Goal: Information Seeking & Learning: Learn about a topic

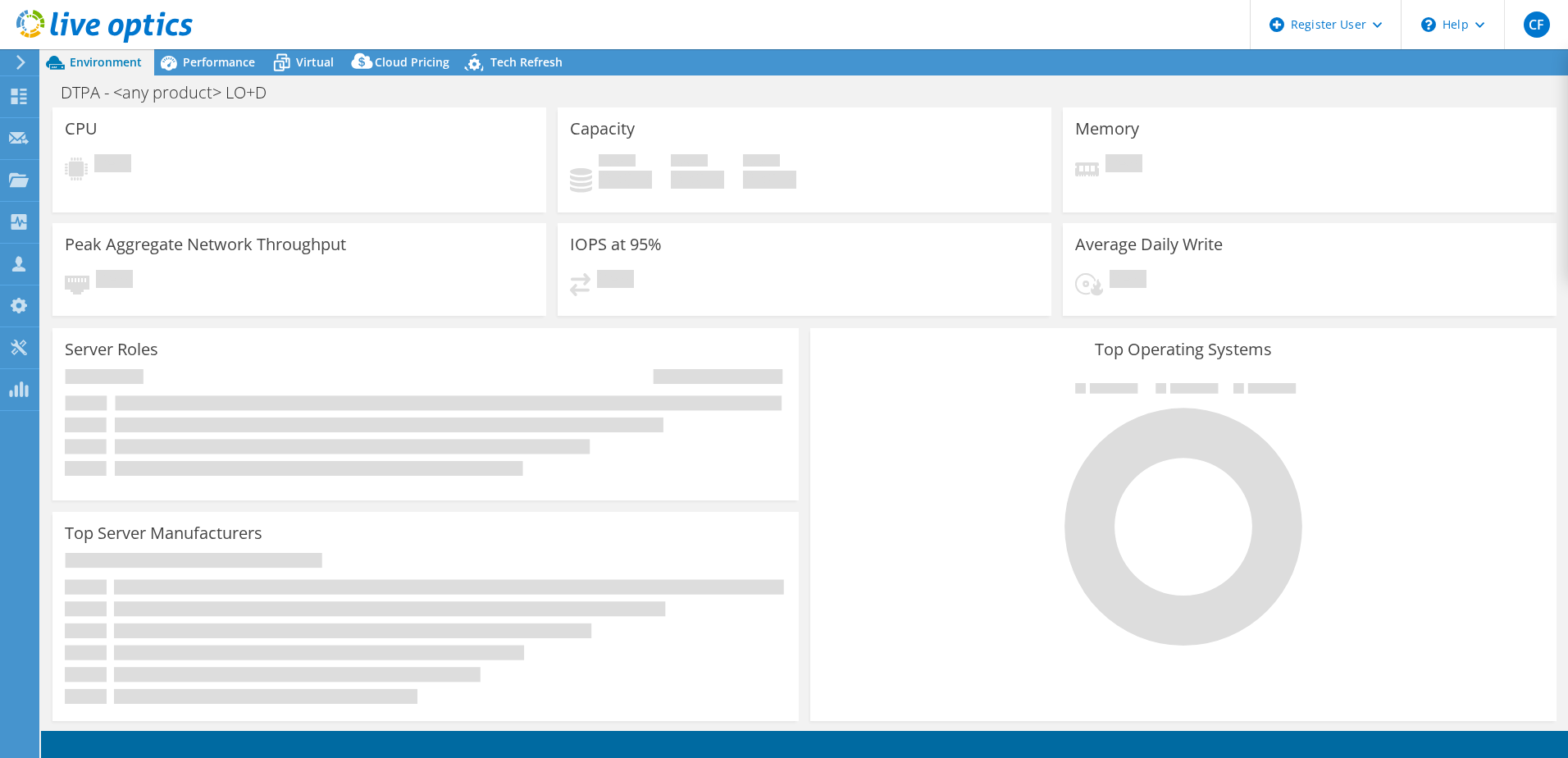
select select "USEast"
select select "USD"
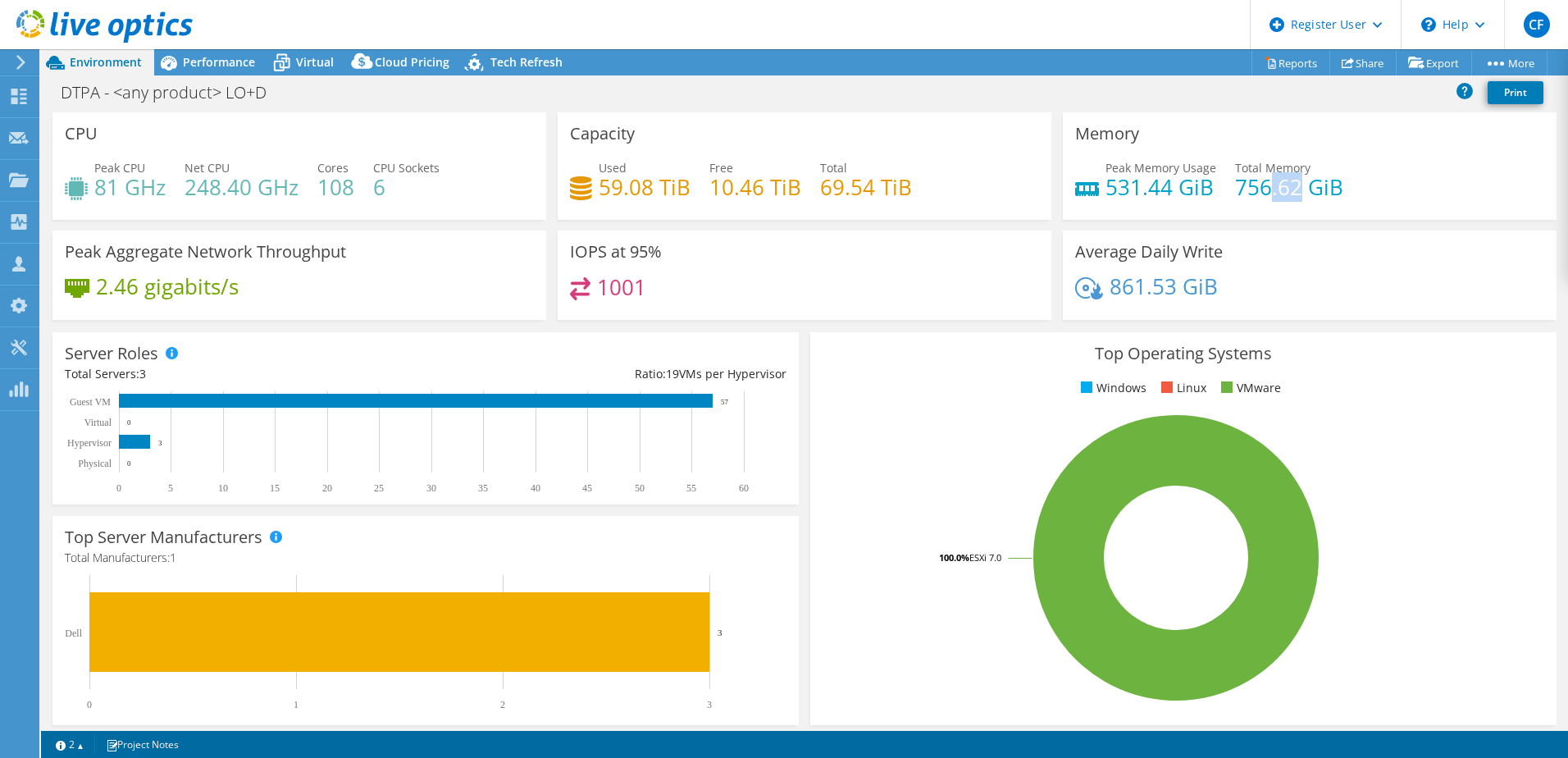
drag, startPoint x: 1290, startPoint y: 180, endPoint x: 1248, endPoint y: 183, distance: 42.1
click at [1248, 184] on h4 "756.62 GiB" at bounding box center [1288, 187] width 108 height 18
drag, startPoint x: 1248, startPoint y: 183, endPoint x: 1261, endPoint y: 188, distance: 13.9
click at [1378, 268] on div "Average Daily Write 861.53 GiB" at bounding box center [1309, 275] width 494 height 89
click at [189, 64] on span "Performance" at bounding box center [219, 62] width 72 height 16
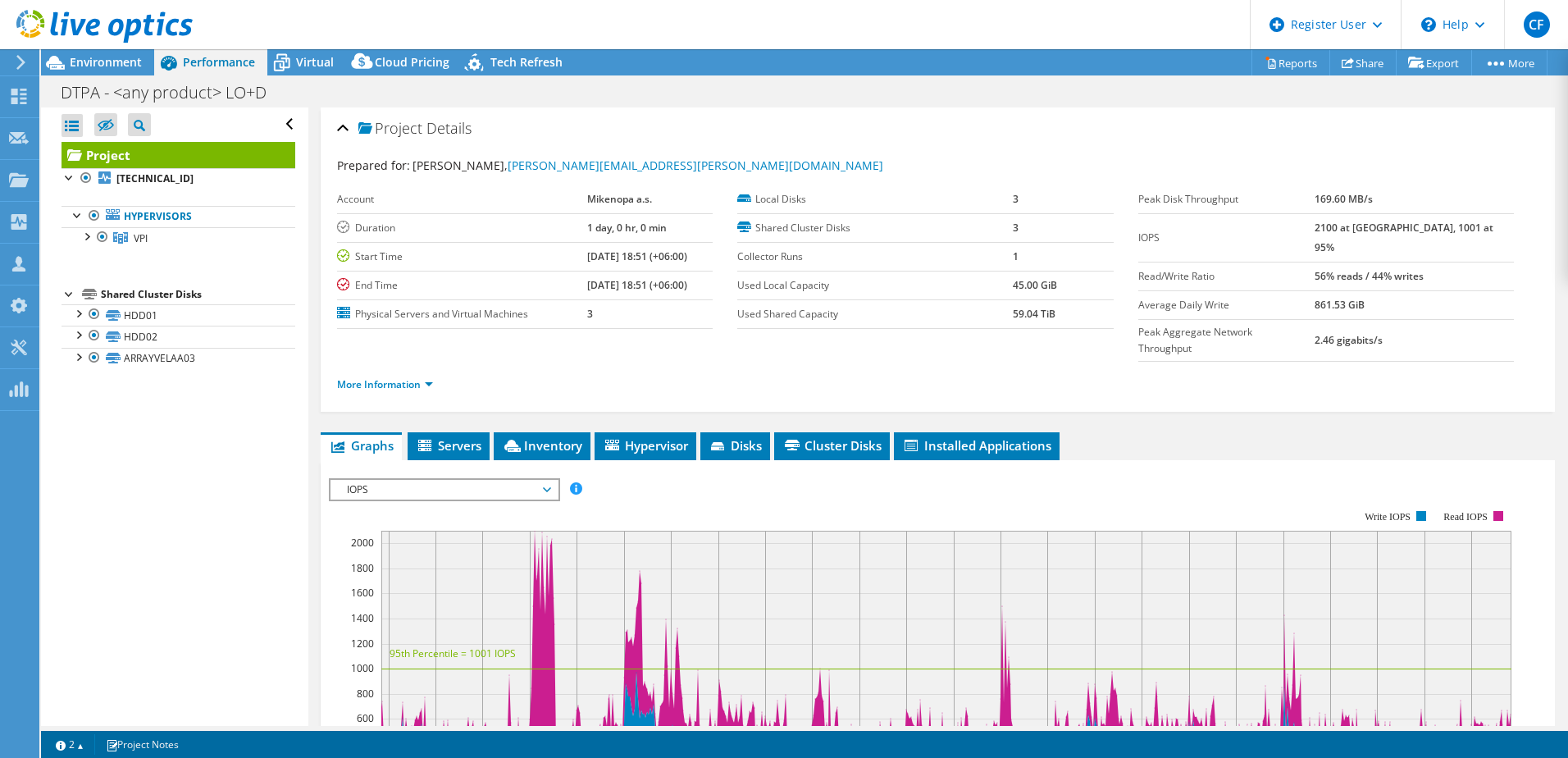
click at [520, 480] on span "IOPS" at bounding box center [444, 490] width 211 height 20
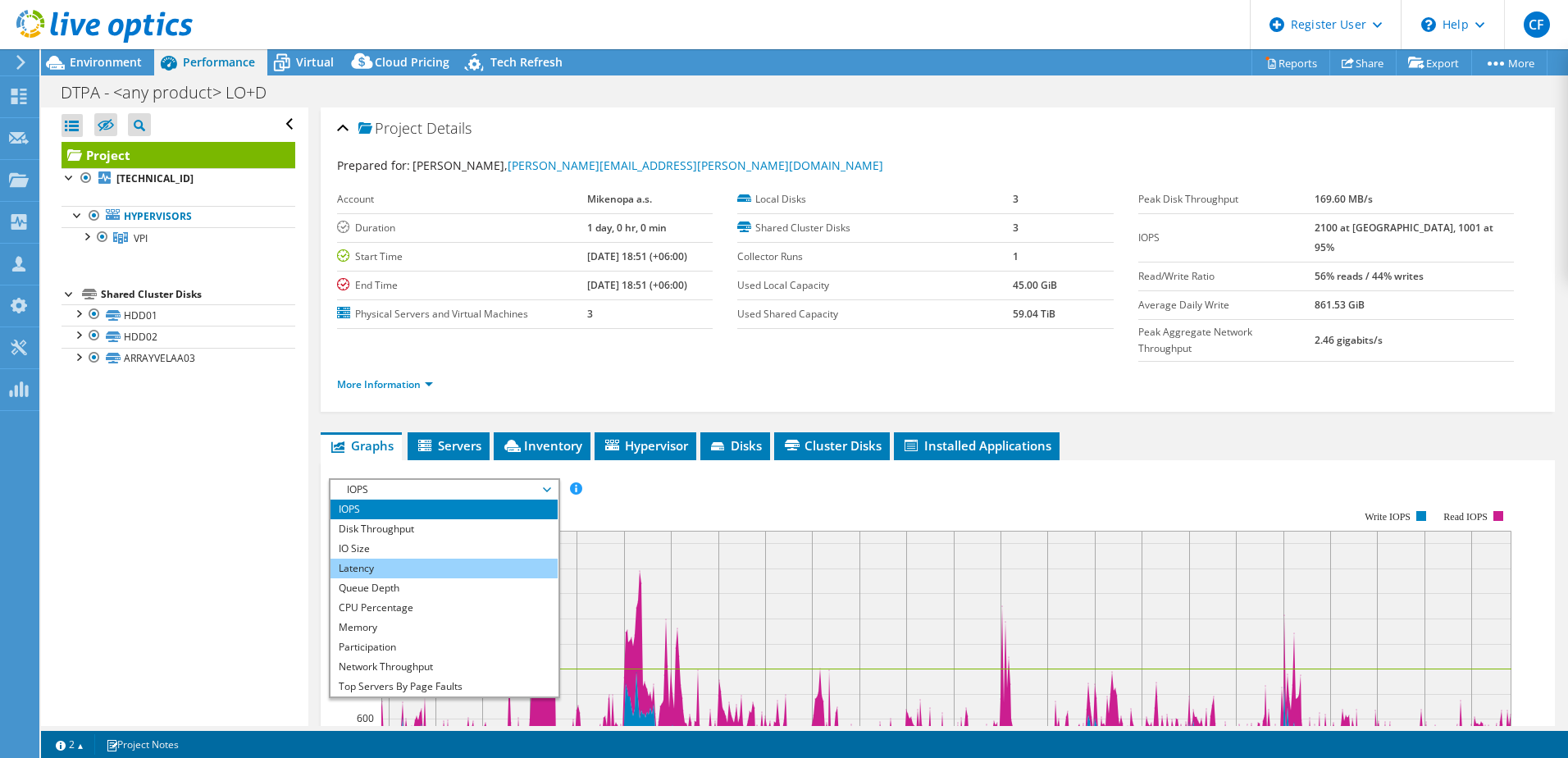
click at [394, 559] on li "Latency" at bounding box center [444, 569] width 227 height 20
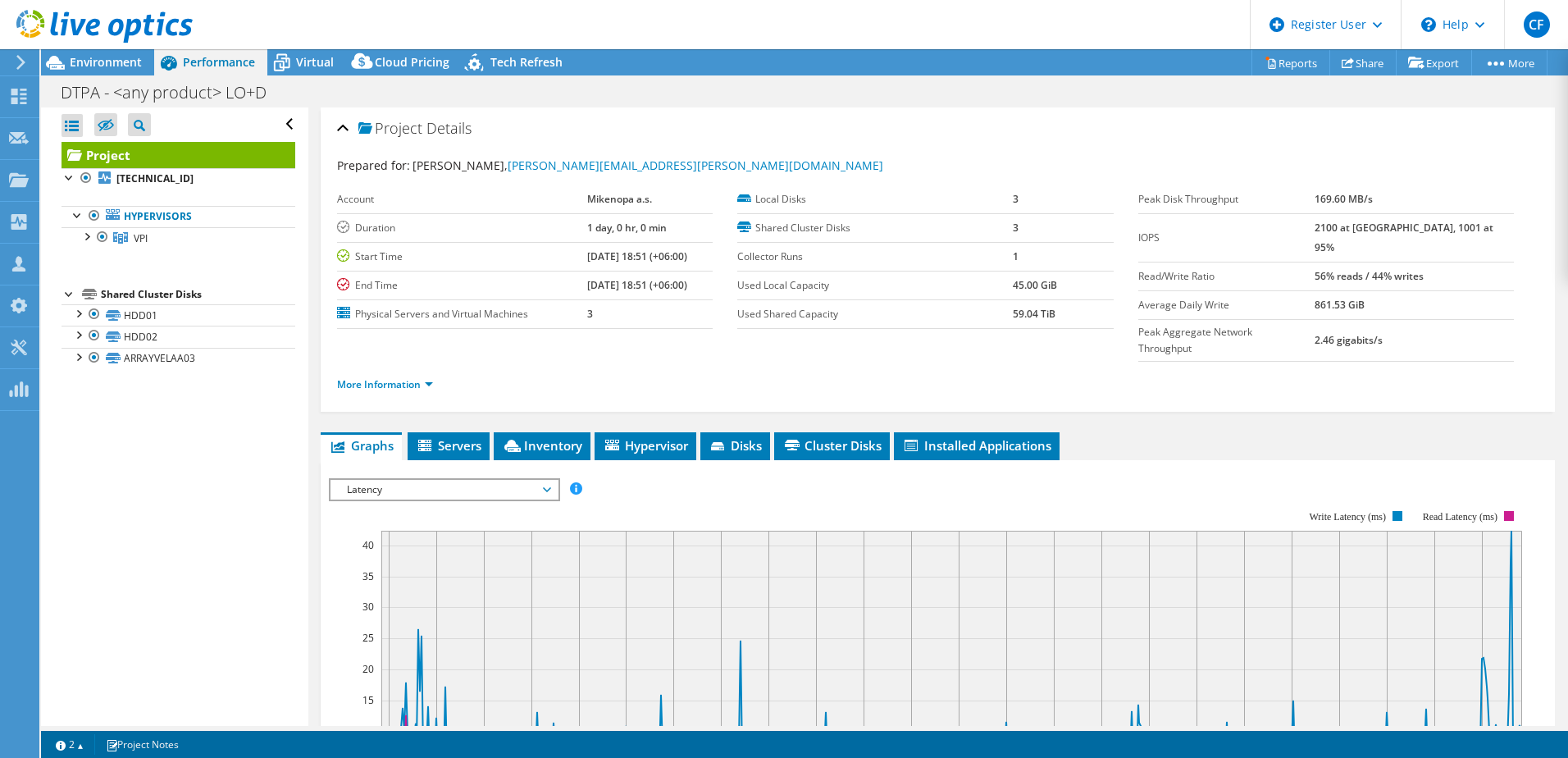
drag, startPoint x: 1039, startPoint y: 285, endPoint x: 933, endPoint y: 285, distance: 106.0
click at [933, 285] on tr "Used Local Capacity 45.00 GiB" at bounding box center [925, 285] width 376 height 29
drag, startPoint x: 933, startPoint y: 285, endPoint x: 1065, endPoint y: 288, distance: 132.0
click at [1065, 288] on td "45.00 GiB" at bounding box center [1062, 285] width 101 height 29
click at [315, 65] on span "Virtual" at bounding box center [315, 62] width 38 height 16
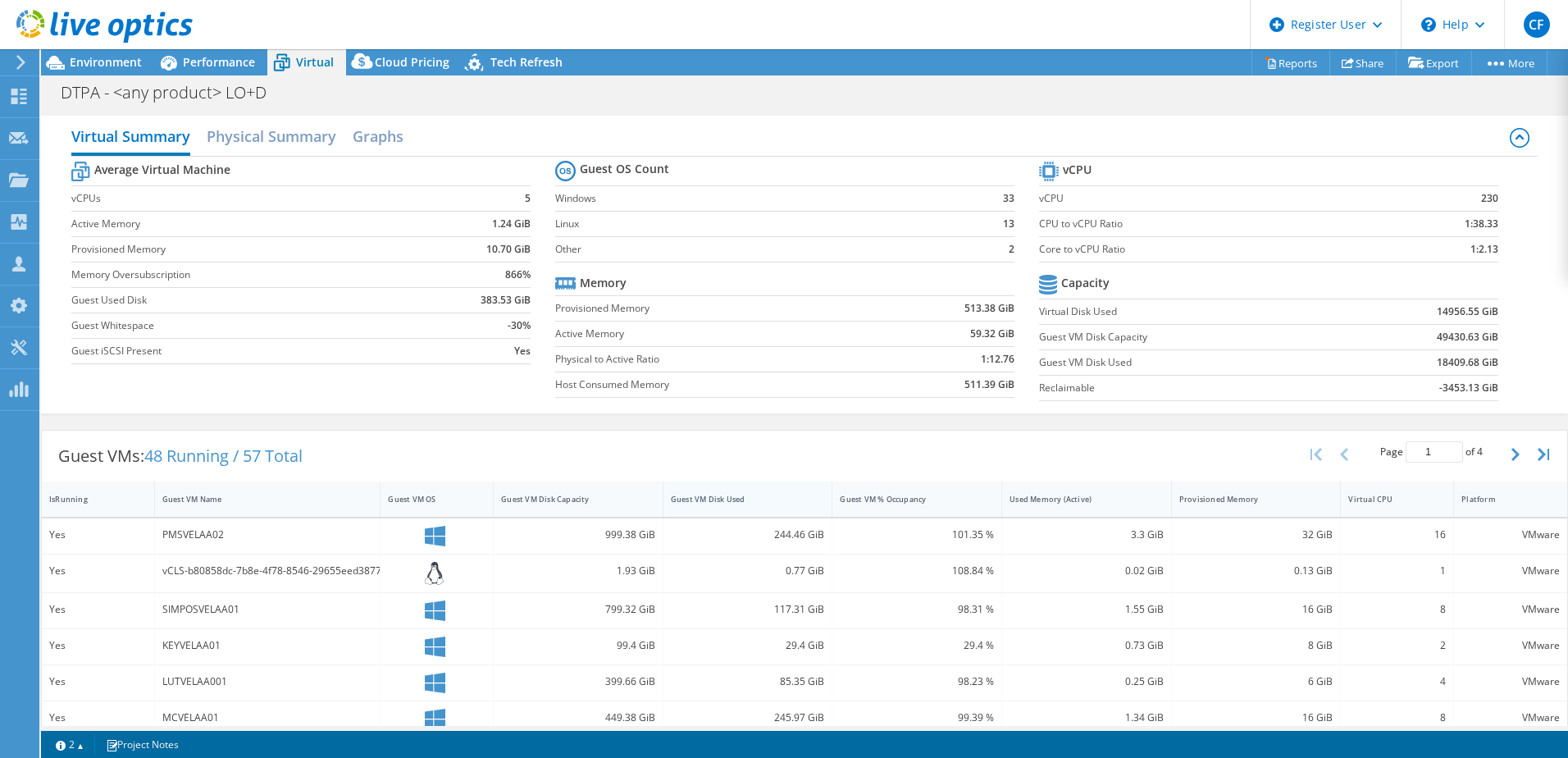
click at [695, 505] on div "Guest VM Disk Used" at bounding box center [738, 498] width 149 height 25
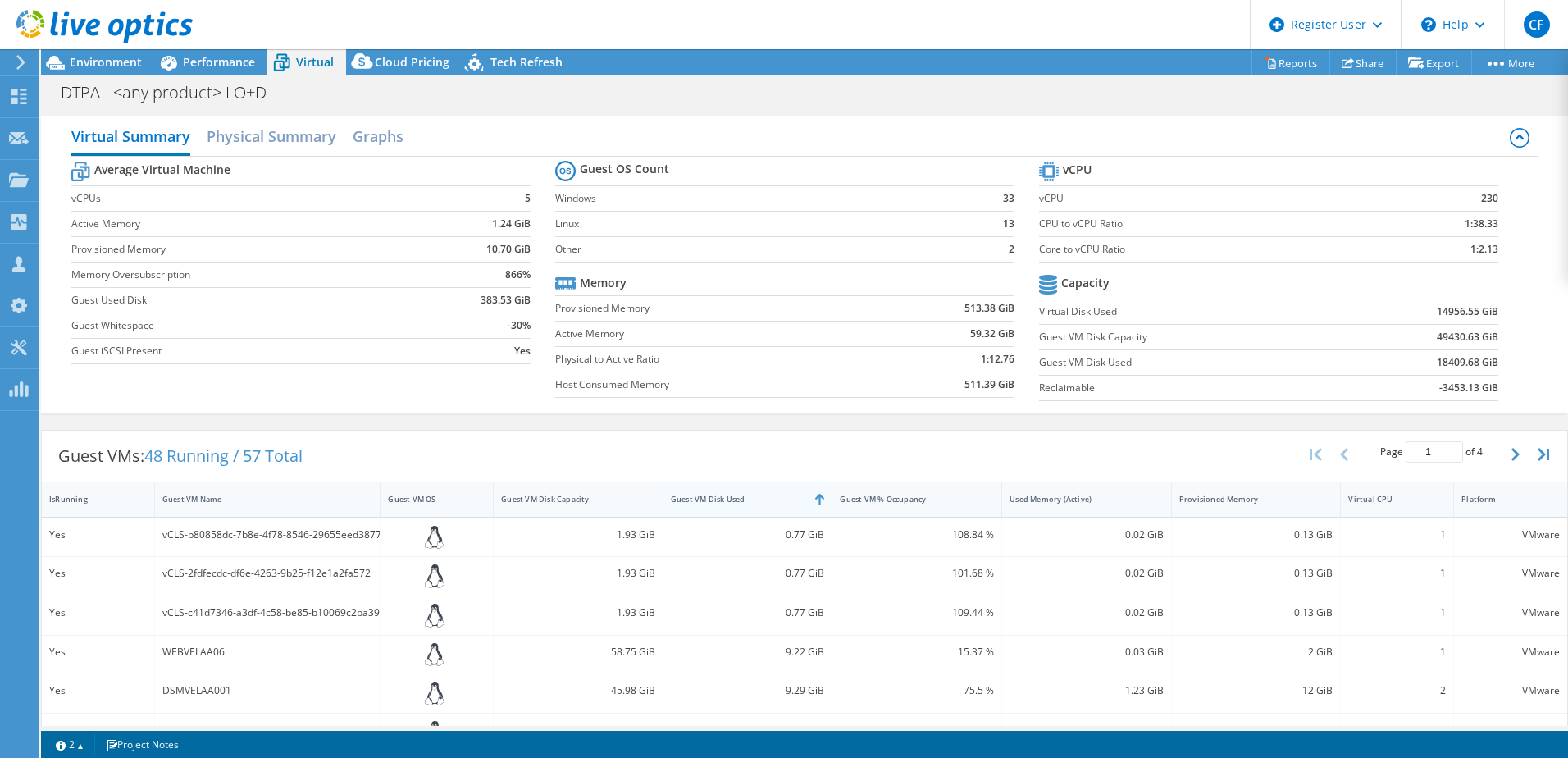
click at [695, 505] on div "Guest VM Disk Used" at bounding box center [738, 498] width 149 height 25
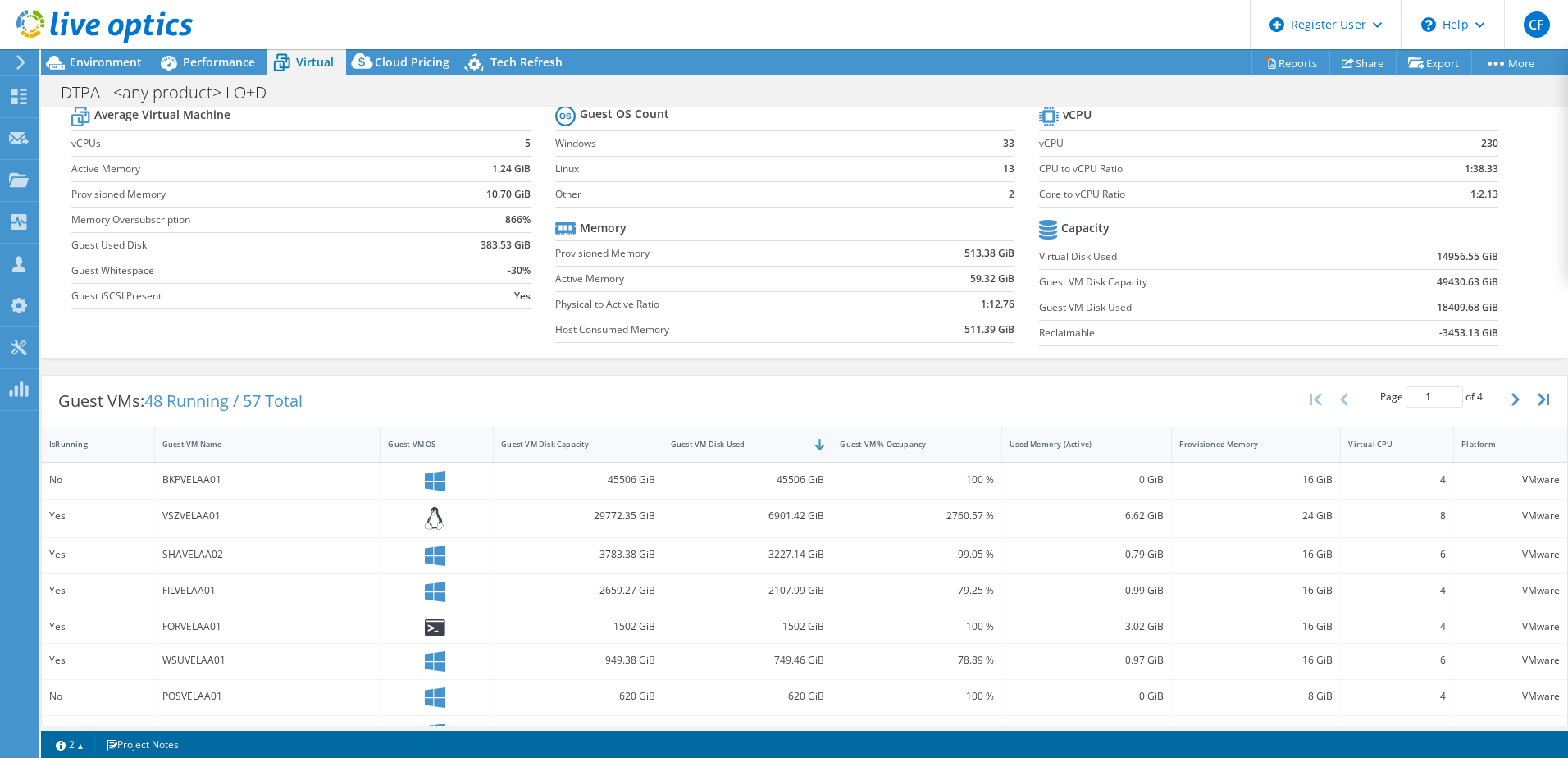
scroll to position [82, 0]
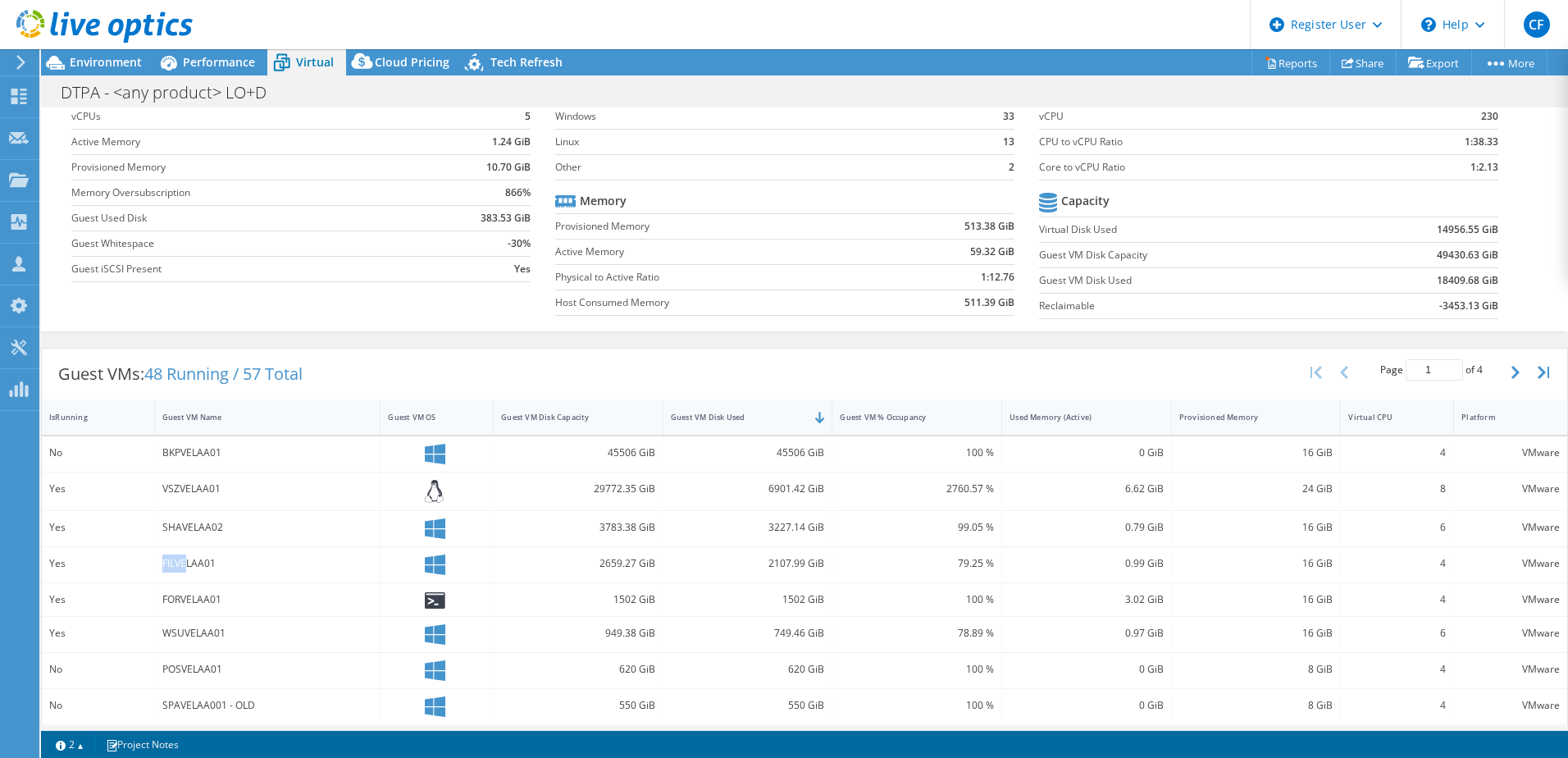
drag, startPoint x: 156, startPoint y: 564, endPoint x: 185, endPoint y: 559, distance: 29.4
click at [185, 559] on div "FILVELAA01" at bounding box center [268, 564] width 226 height 35
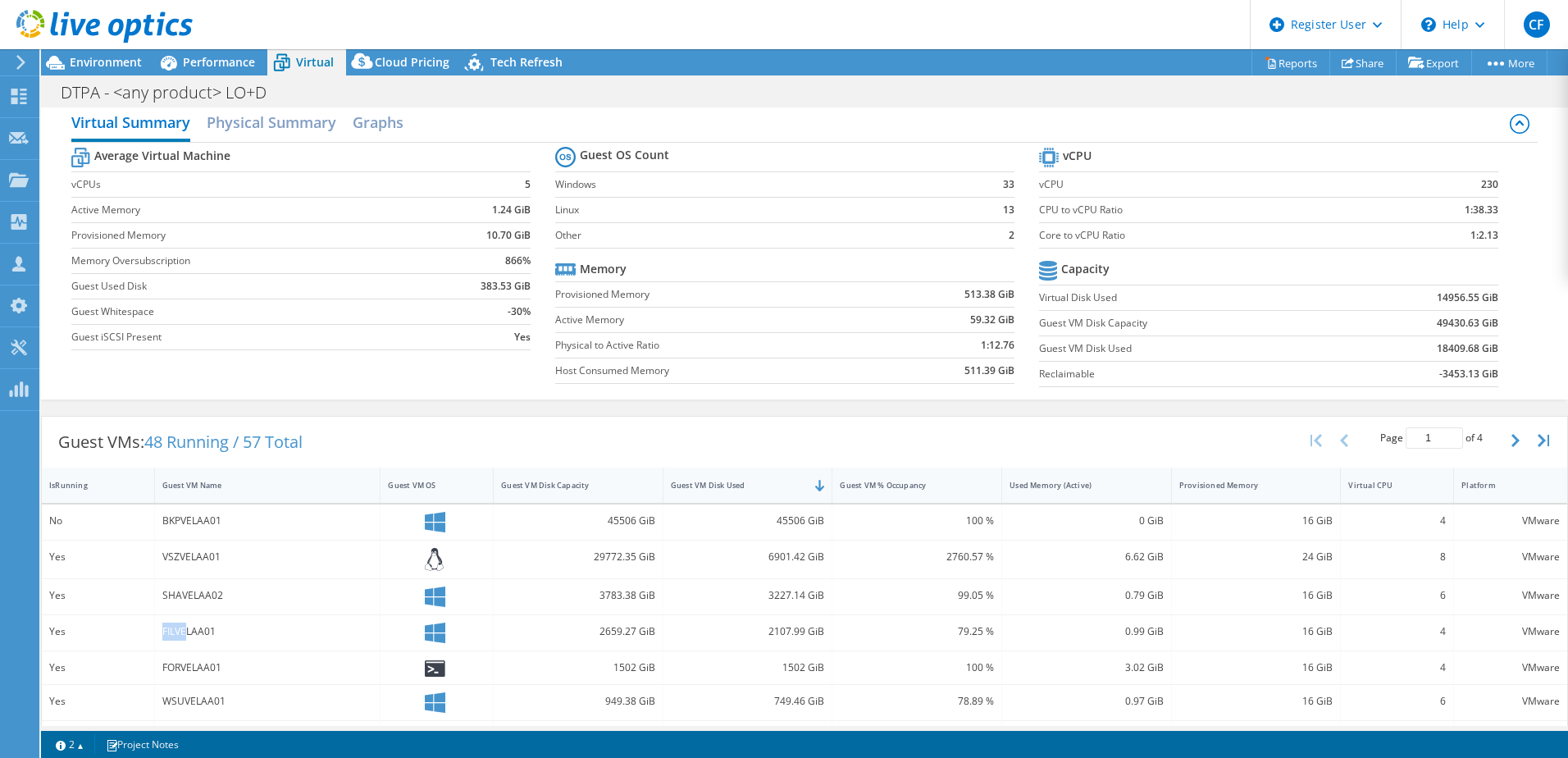
scroll to position [0, 0]
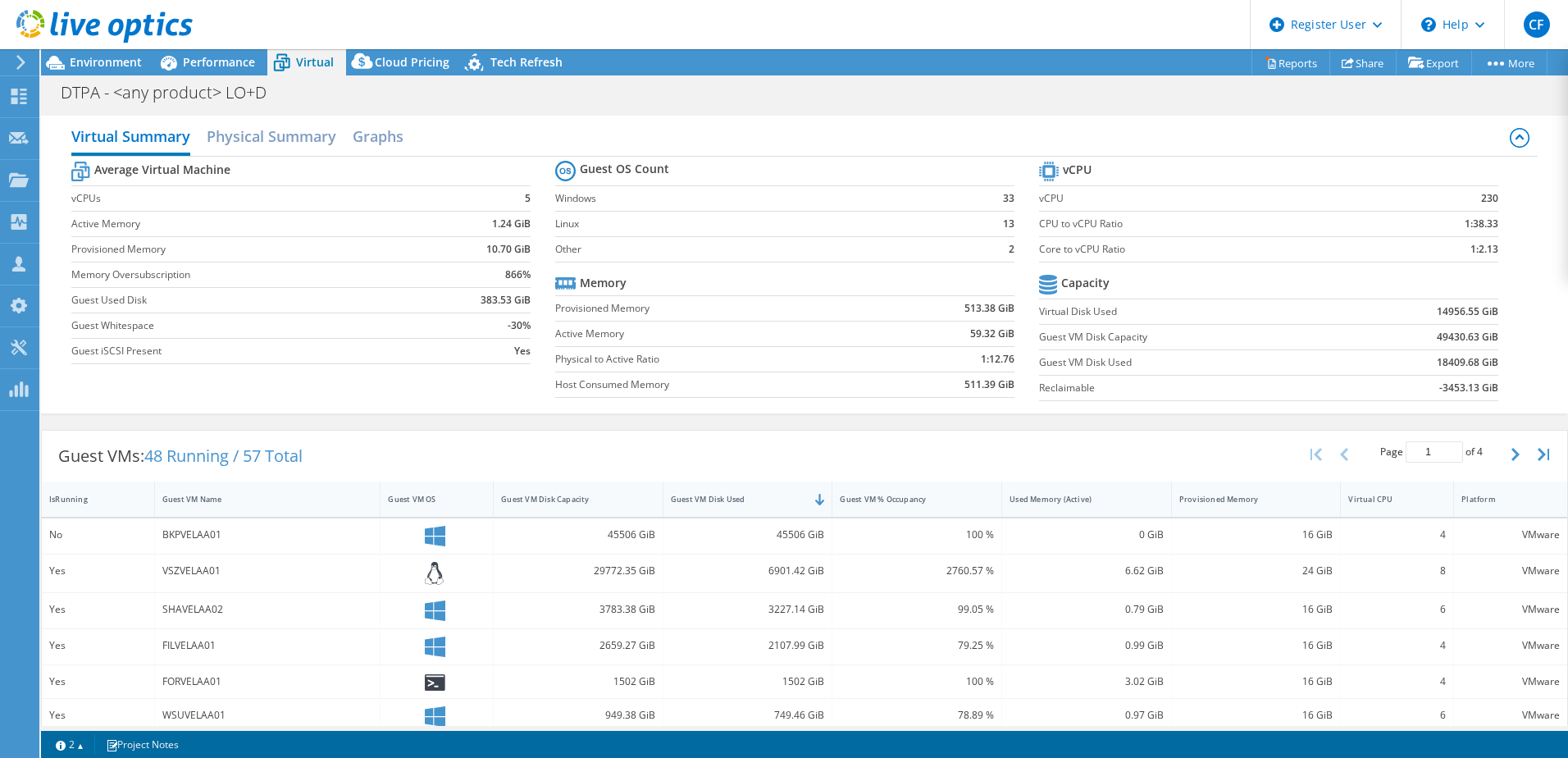
click at [334, 442] on div "Guest VMs: 48 Running / 57 Total Page 1 of 4 5 rows 10 rows 20 rows 25 rows 50 …" at bounding box center [804, 456] width 1525 height 51
click at [242, 69] on div "Performance" at bounding box center [210, 62] width 113 height 26
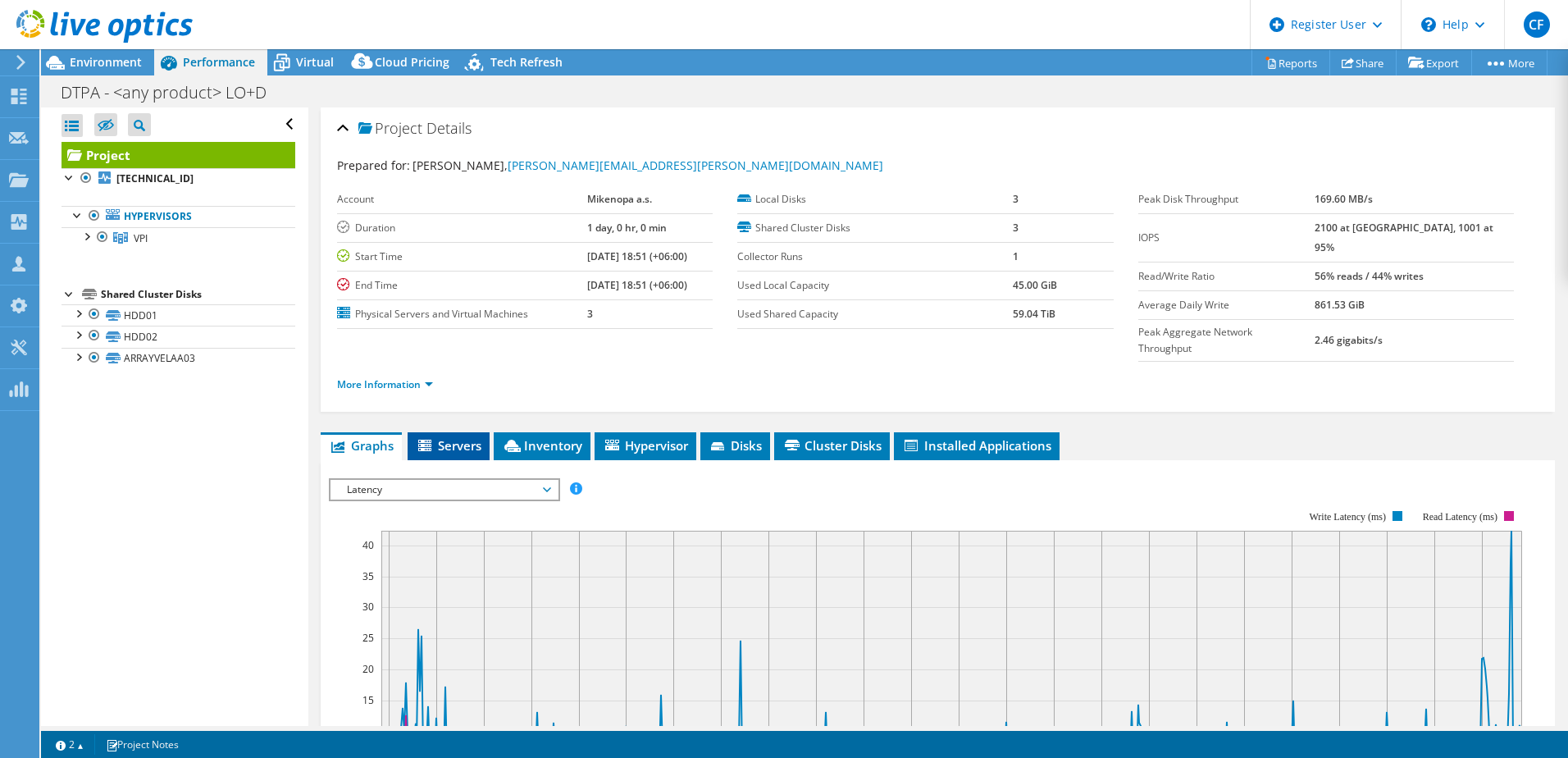
click at [473, 432] on li "Servers" at bounding box center [449, 446] width 82 height 28
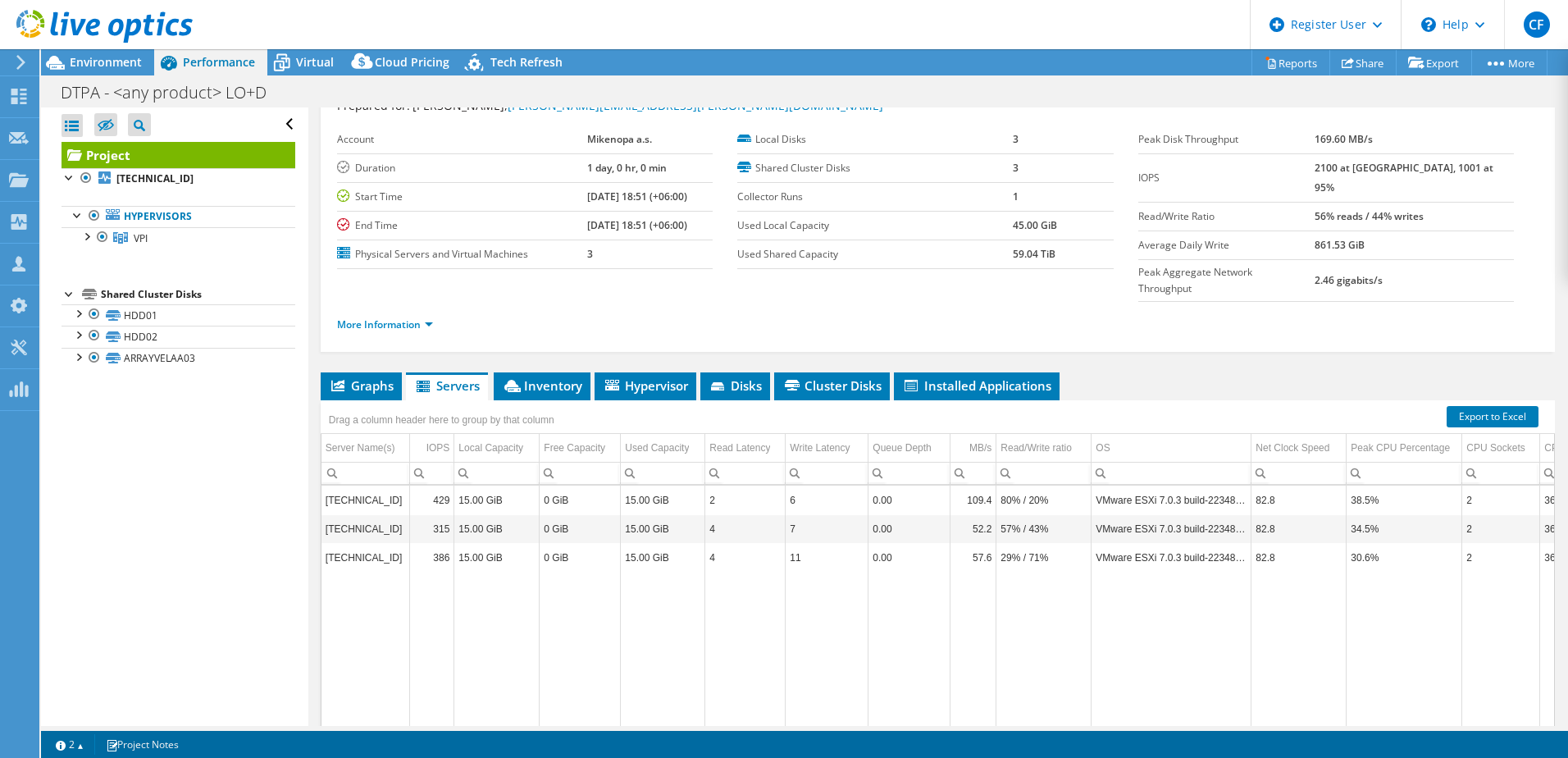
scroll to position [82, 0]
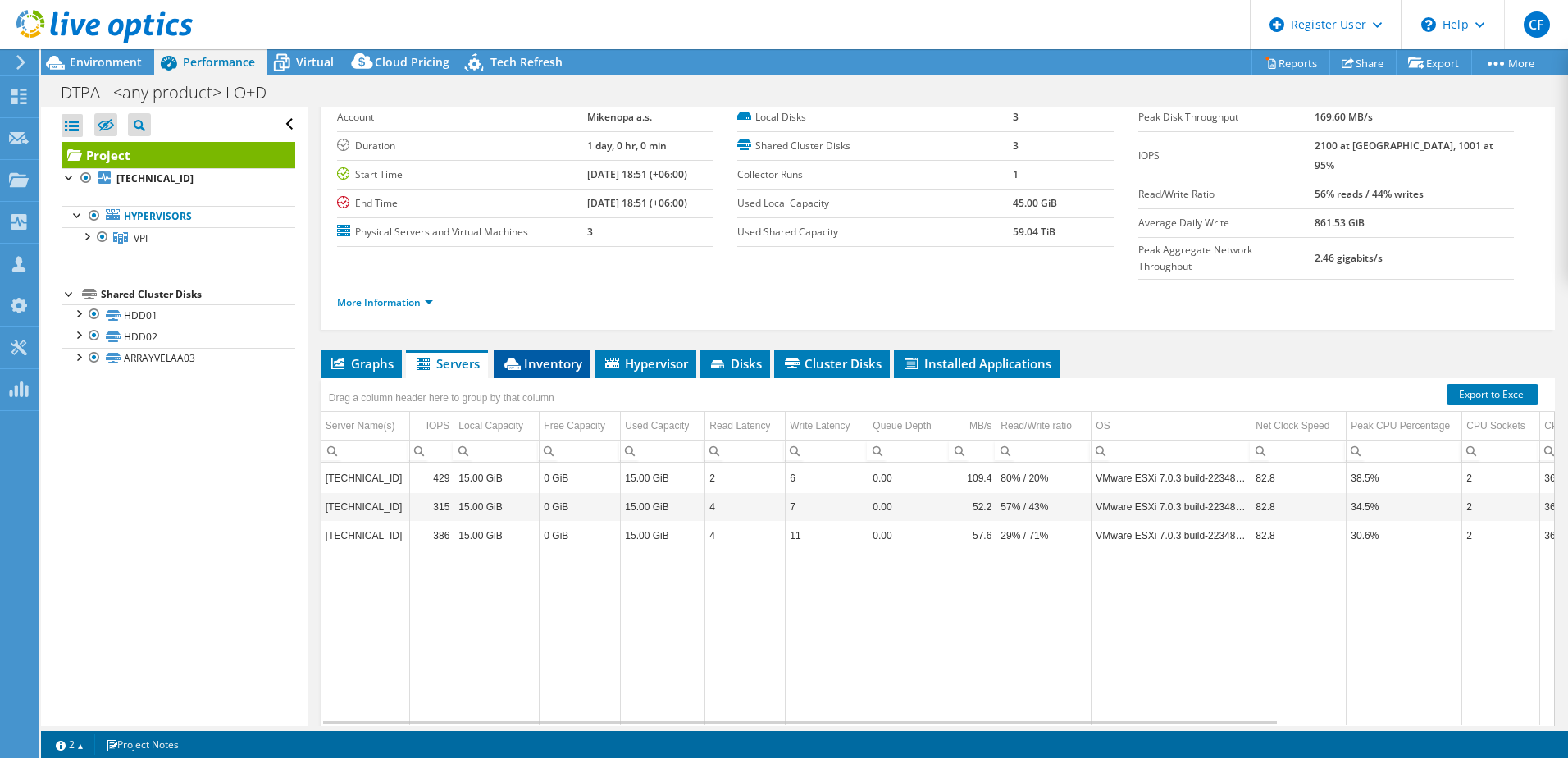
click at [527, 355] on span "Inventory" at bounding box center [542, 363] width 80 height 16
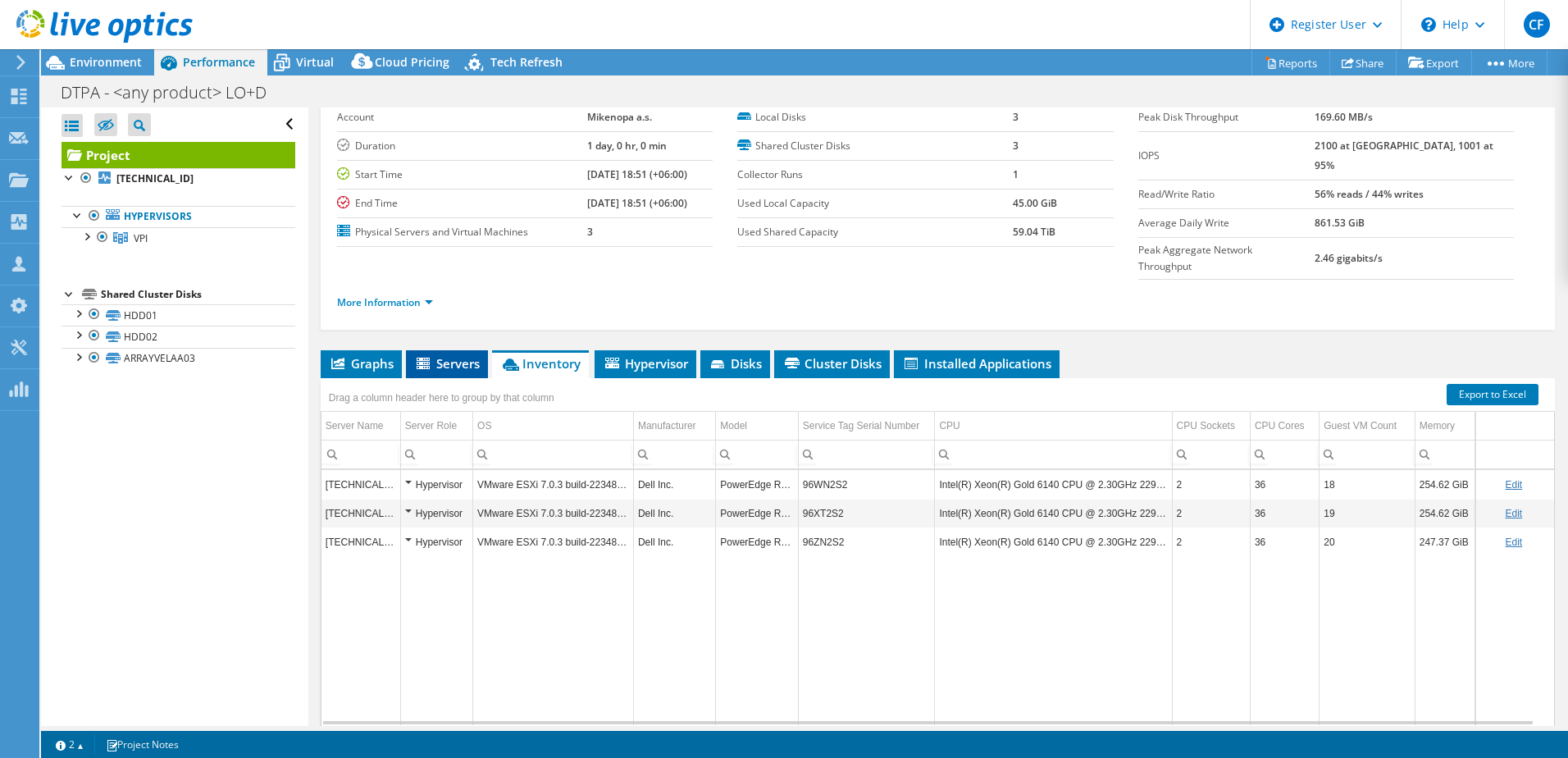
click at [441, 355] on span "Servers" at bounding box center [447, 363] width 66 height 16
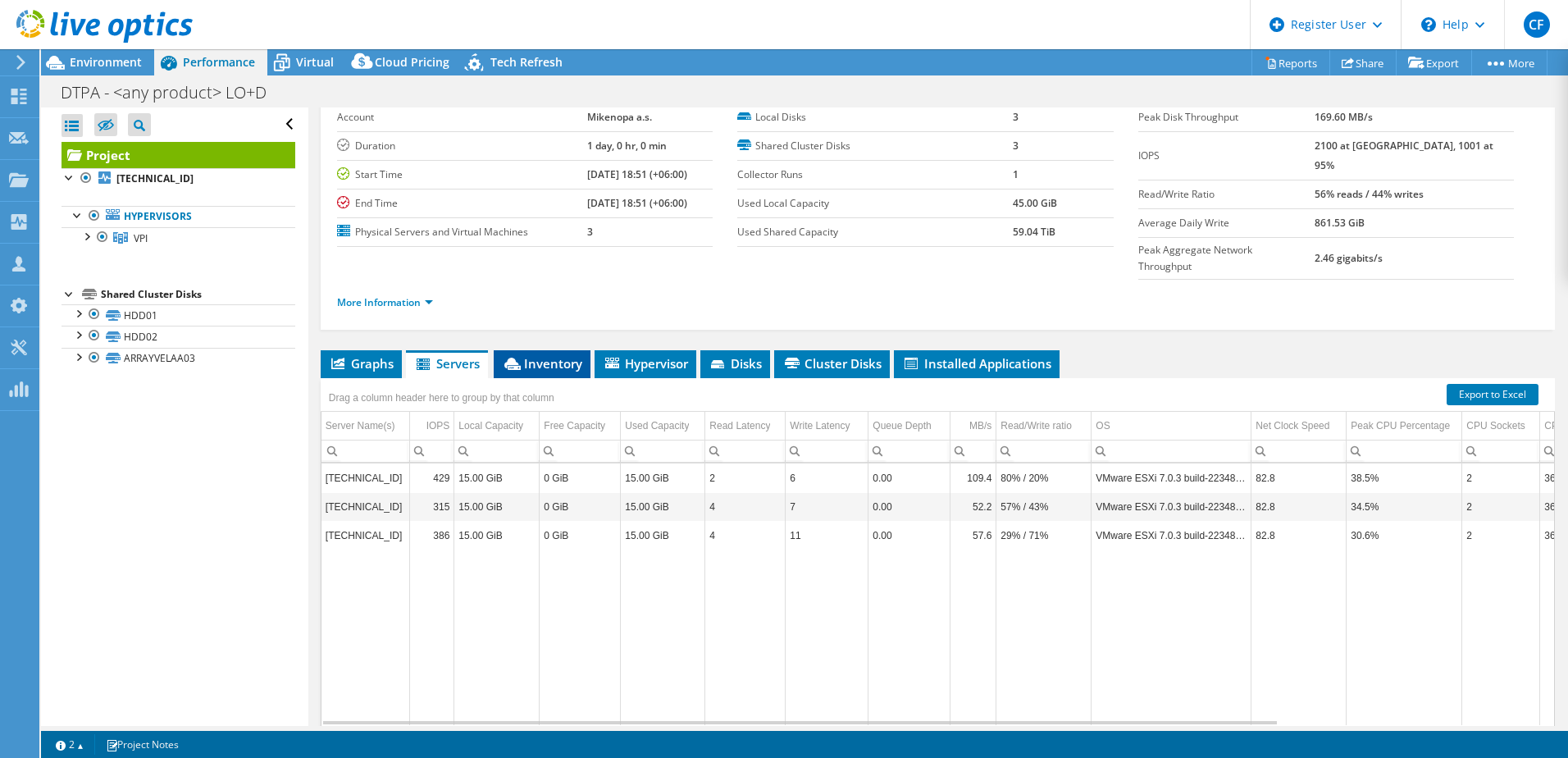
click at [542, 350] on li "Inventory" at bounding box center [542, 364] width 97 height 28
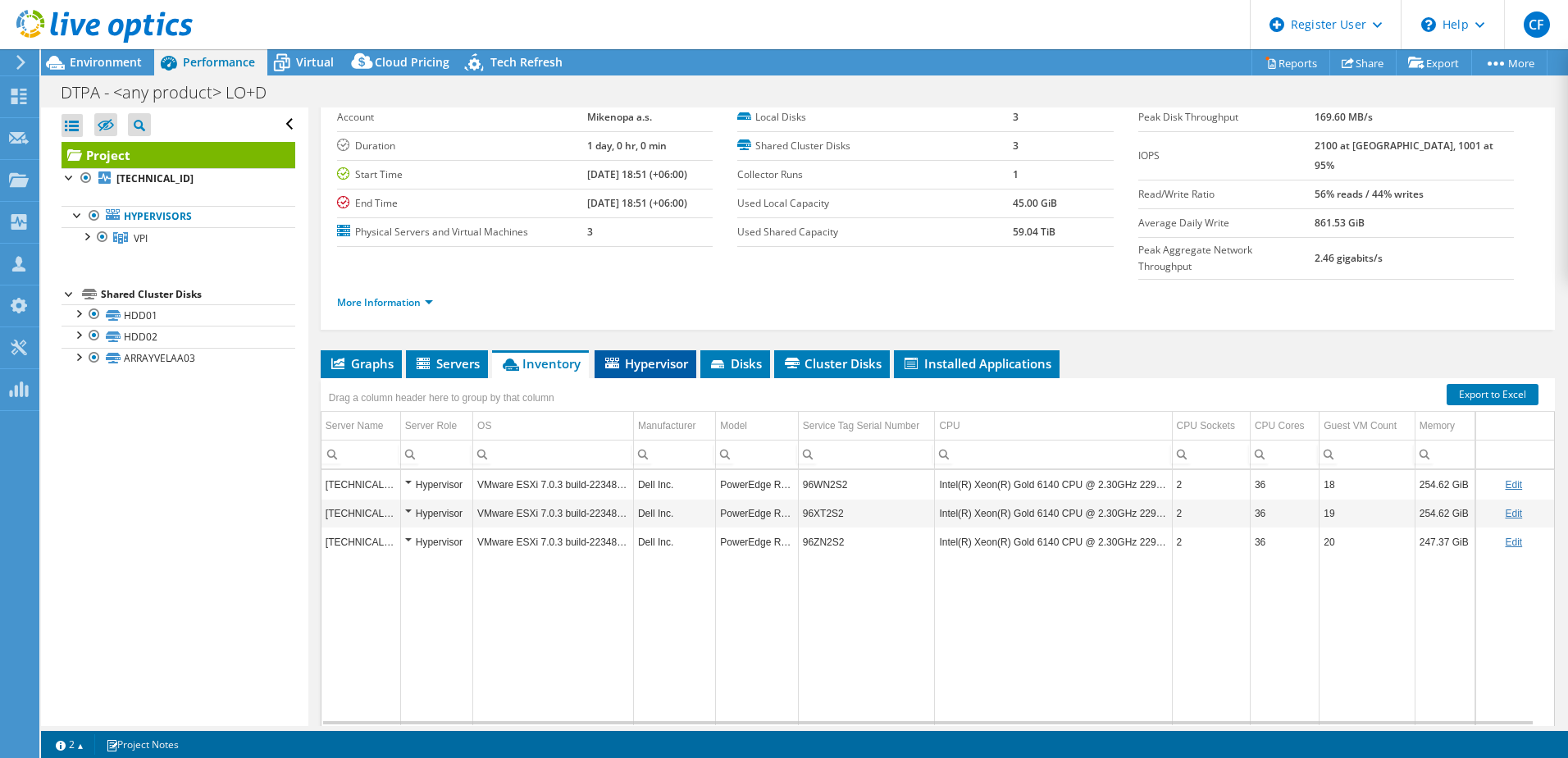
click at [650, 355] on span "Hypervisor" at bounding box center [645, 363] width 85 height 16
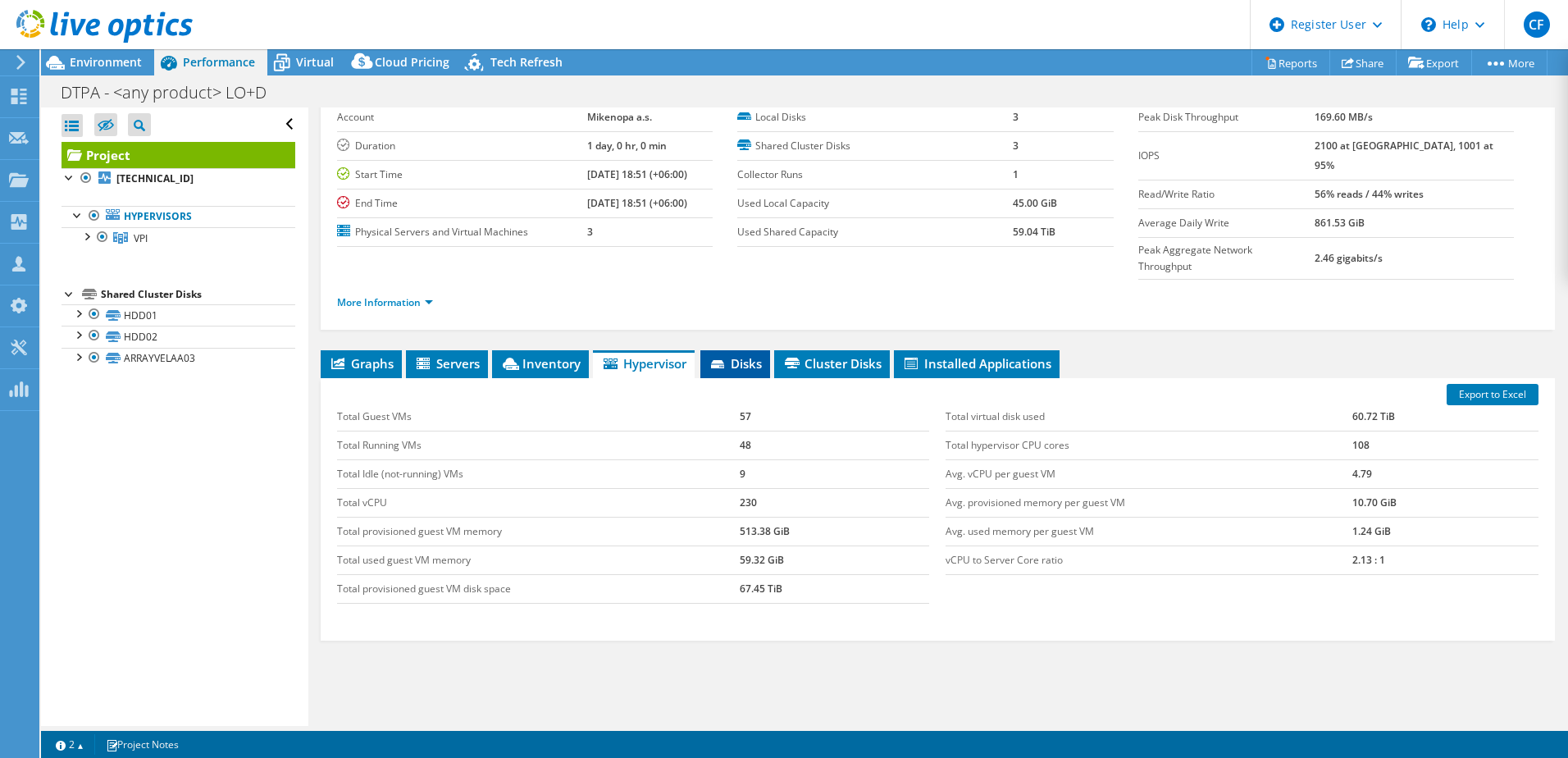
click at [727, 360] on icon at bounding box center [719, 365] width 16 height 11
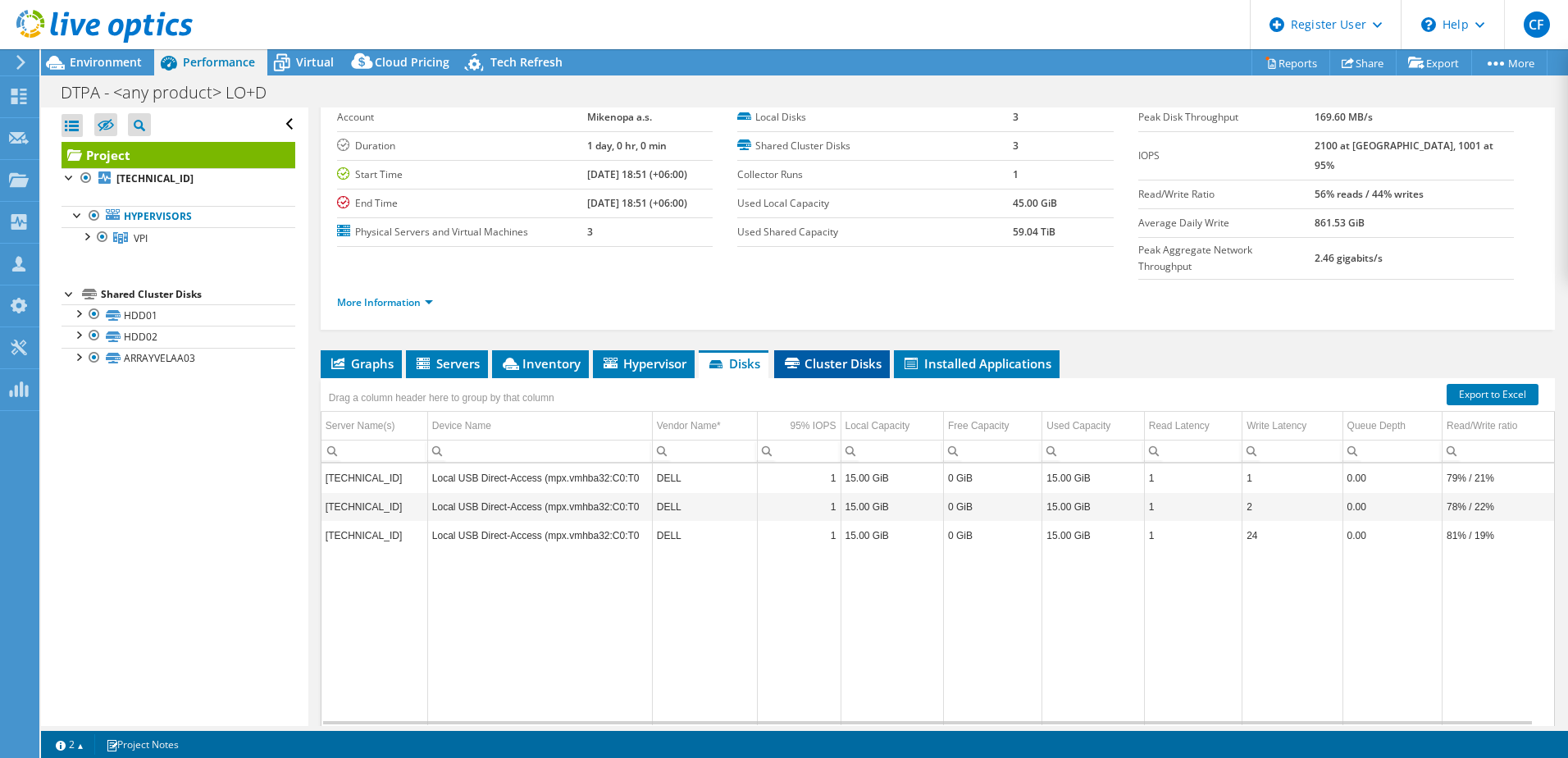
click at [806, 355] on span "Cluster Disks" at bounding box center [831, 363] width 99 height 16
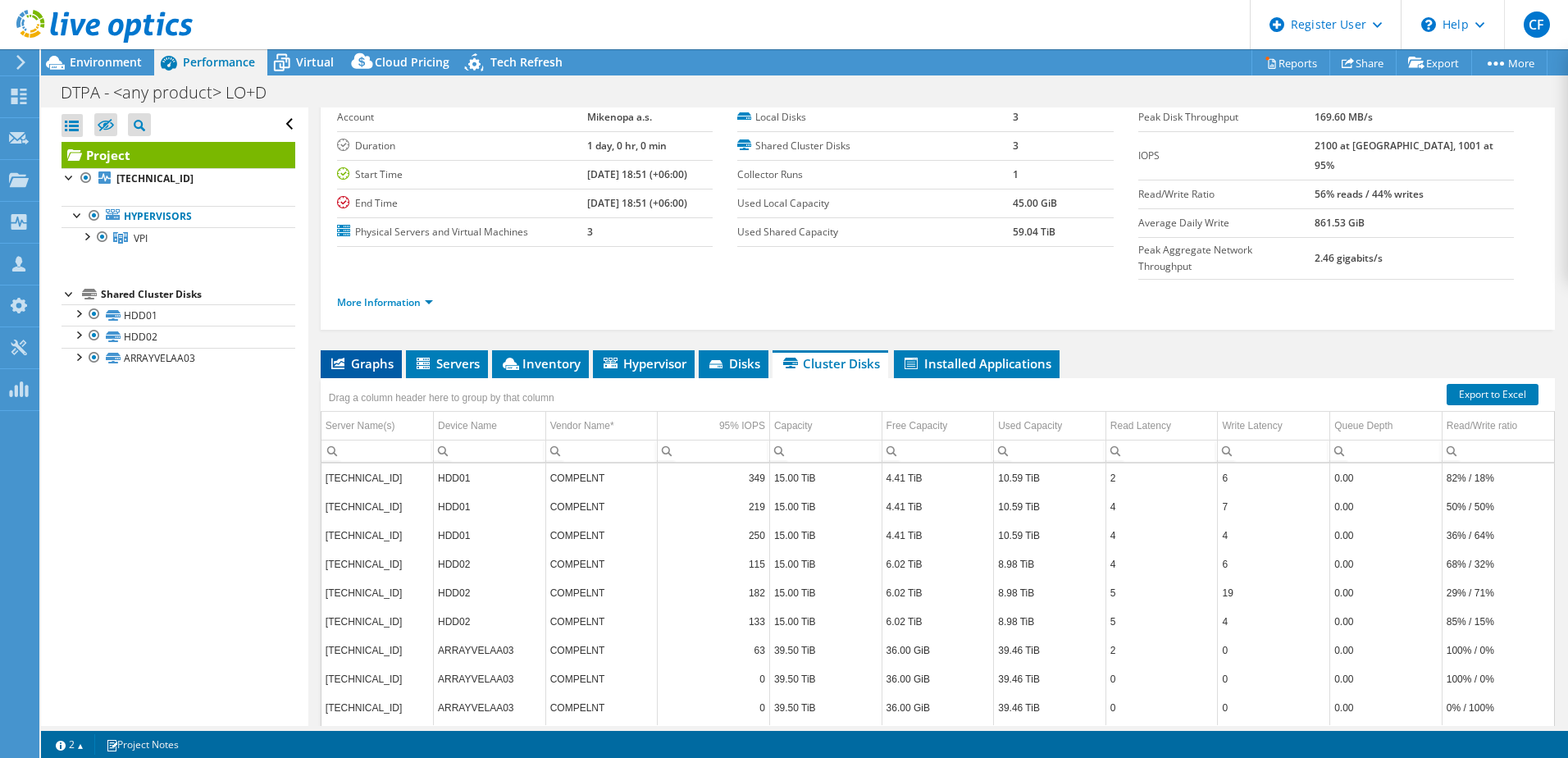
click at [348, 355] on span "Graphs" at bounding box center [361, 363] width 65 height 16
